Goal: Information Seeking & Learning: Compare options

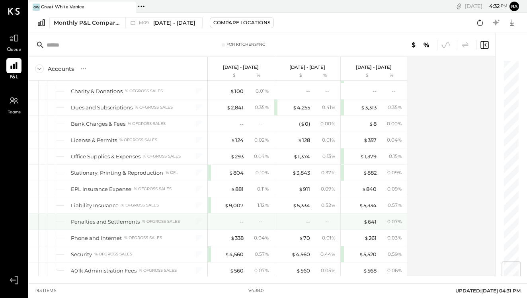
scroll to position [1719, 0]
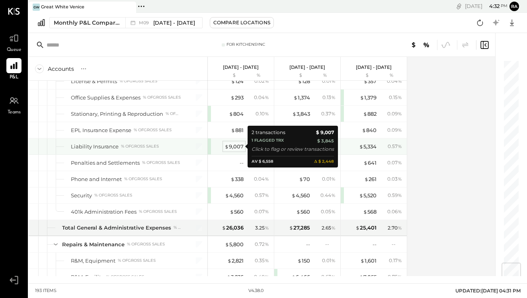
click at [239, 148] on div "$ 9,007" at bounding box center [234, 147] width 19 height 8
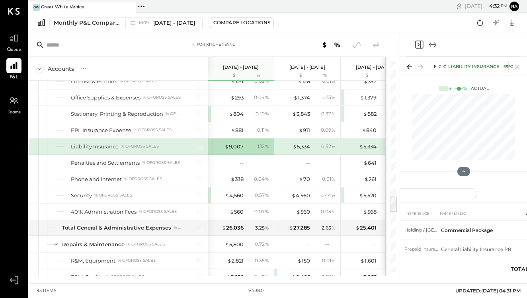
click at [436, 43] on icon "Expand panel (e)" at bounding box center [433, 45] width 10 height 10
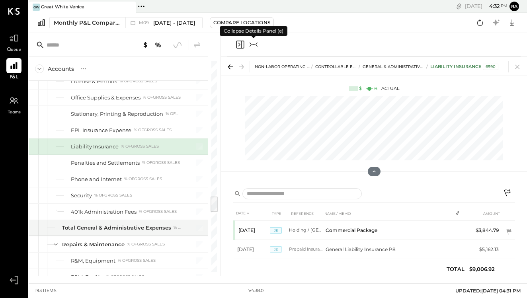
click at [14, 47] on span "Queue" at bounding box center [14, 50] width 15 height 7
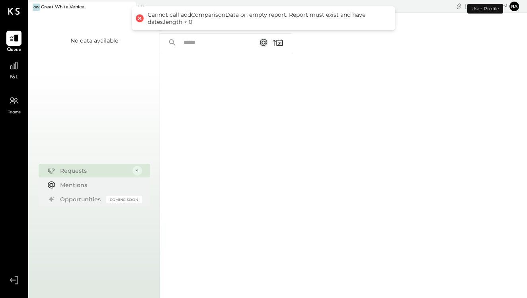
click at [206, 25] on div "Cannot call addComparisonData on empty report. Report must exist and have dates…" at bounding box center [264, 18] width 264 height 24
click at [141, 19] on div at bounding box center [139, 18] width 11 height 11
click at [250, 88] on div at bounding box center [225, 164] width 131 height 225
click at [210, 23] on div "Cannot call addComparisonData on empty report. Report must exist and have dates…" at bounding box center [268, 18] width 240 height 14
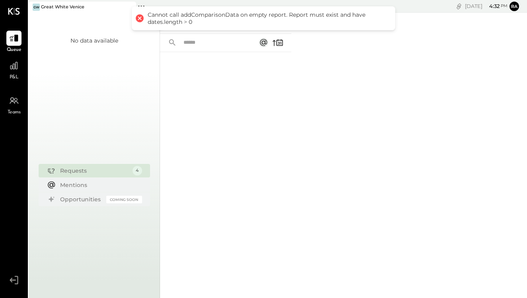
click at [243, 43] on input "text" at bounding box center [215, 42] width 72 height 13
click at [260, 45] on rect at bounding box center [264, 43] width 10 height 10
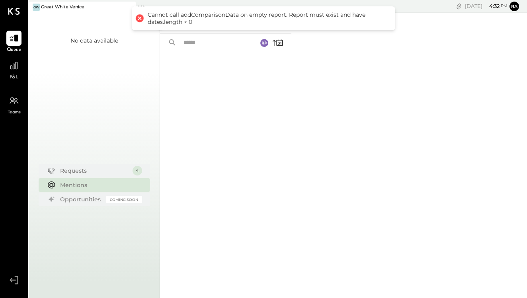
click at [167, 43] on div at bounding box center [210, 43] width 100 height 18
click at [80, 170] on div "Requests" at bounding box center [94, 170] width 68 height 8
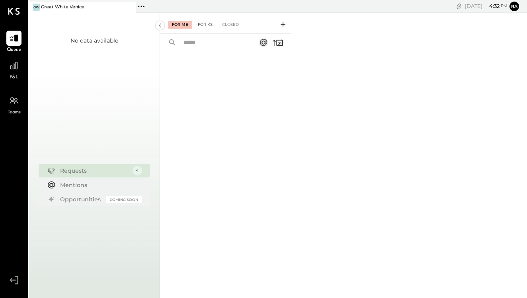
click at [210, 23] on div "For KS" at bounding box center [205, 25] width 23 height 8
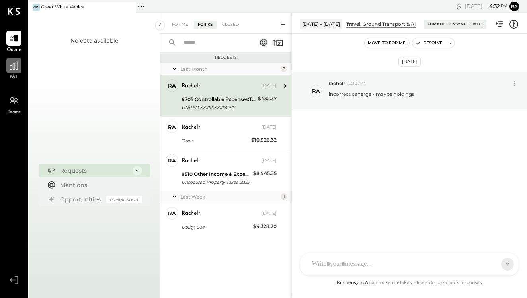
click at [13, 67] on icon at bounding box center [14, 66] width 8 height 8
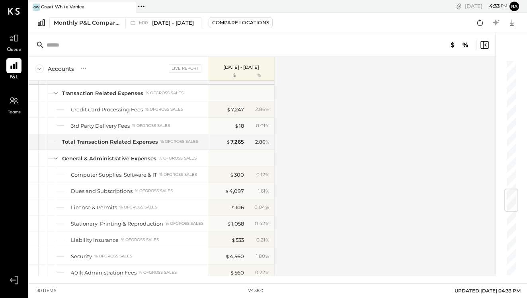
scroll to position [1170, 0]
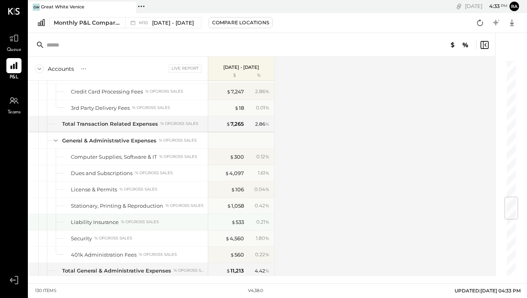
click at [166, 221] on div "Liability Insurance % of GROSS SALES" at bounding box center [138, 223] width 134 height 8
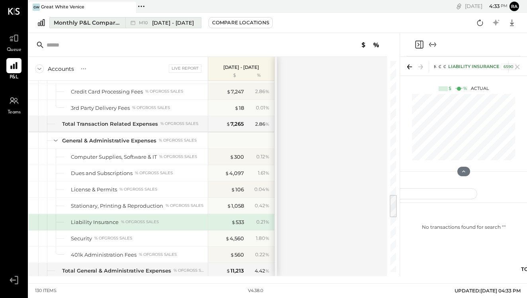
click at [173, 24] on span "Oct 1 - 31, 2025" at bounding box center [173, 23] width 42 height 8
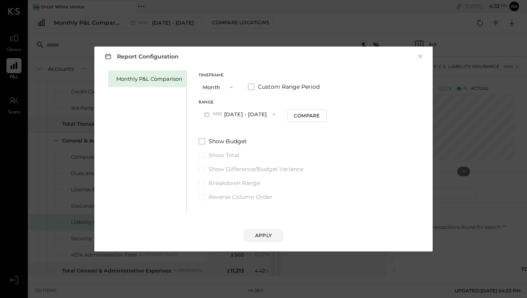
click at [242, 116] on button "M10 Oct 1 - 31, 2025" at bounding box center [240, 114] width 83 height 15
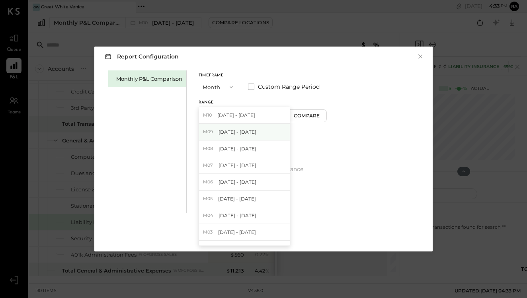
click at [244, 131] on span "[DATE] - [DATE]" at bounding box center [238, 132] width 38 height 7
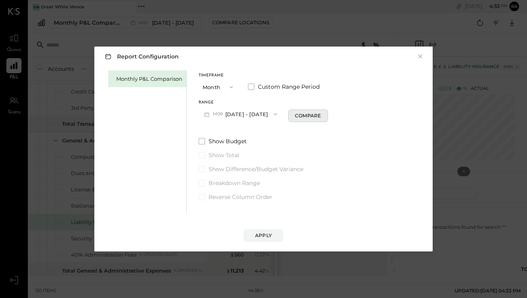
click at [308, 118] on div "Compare" at bounding box center [308, 115] width 26 height 7
click at [274, 231] on button "Apply" at bounding box center [264, 235] width 40 height 13
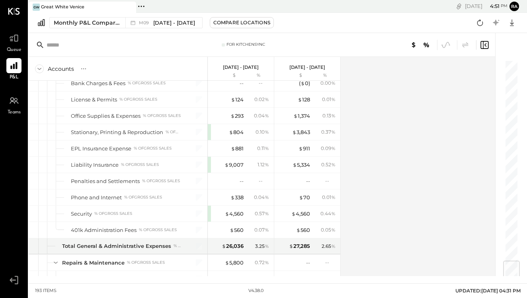
scroll to position [1703, 0]
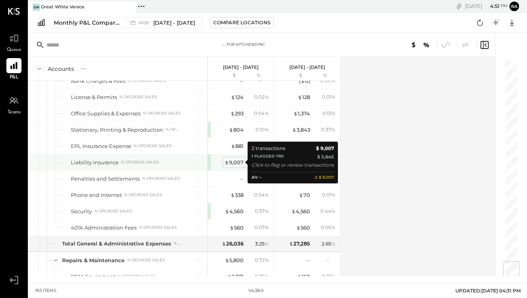
click at [238, 164] on div "$ 9,007" at bounding box center [234, 163] width 19 height 8
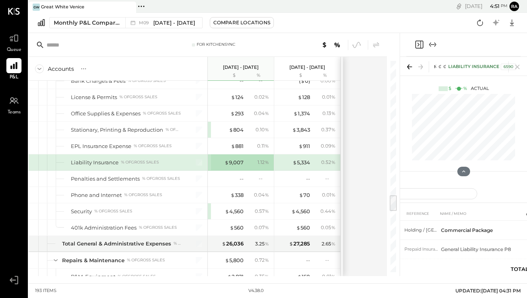
click at [432, 41] on icon "Expand panel (e)" at bounding box center [433, 45] width 10 height 10
